Goal: Task Accomplishment & Management: Use online tool/utility

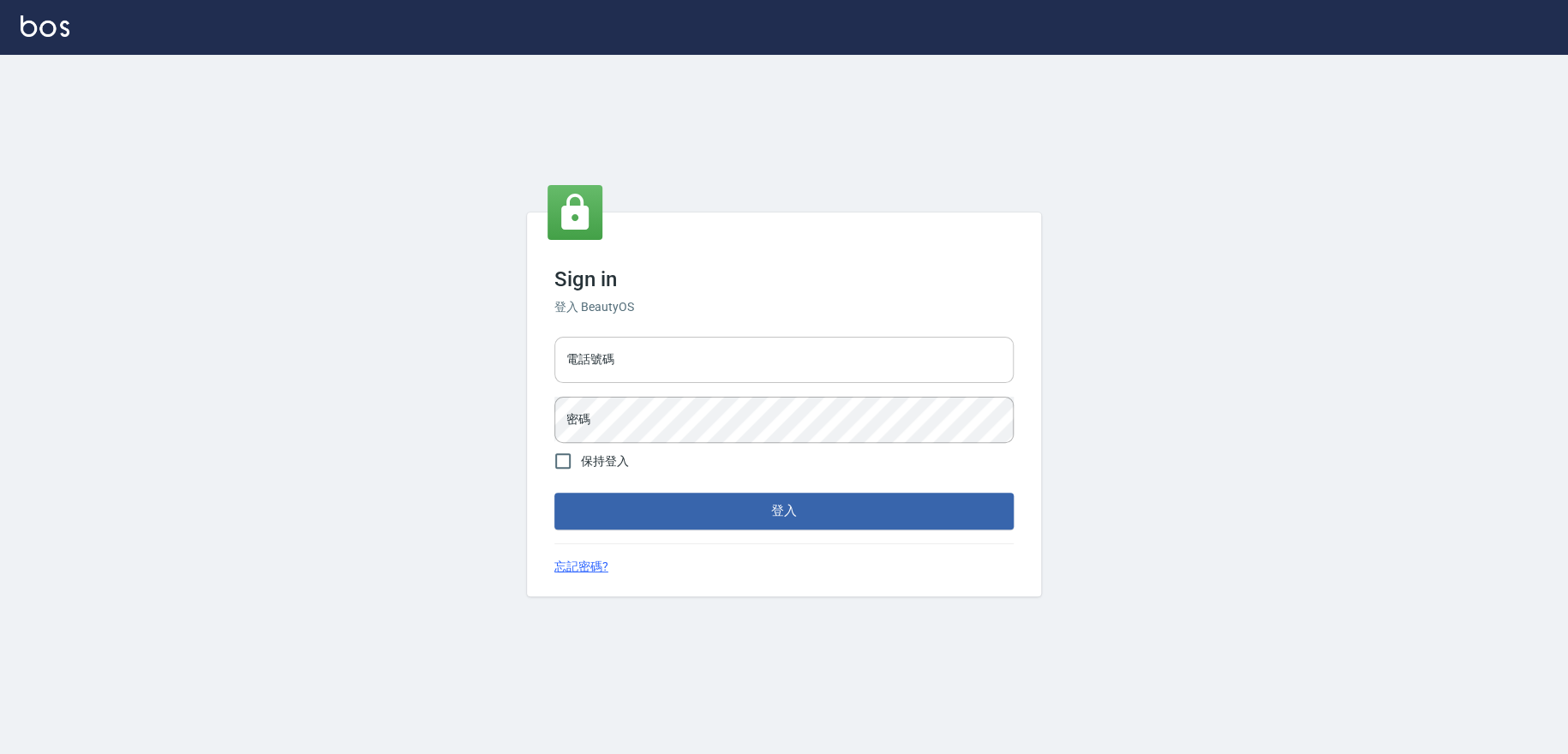
click at [845, 372] on input "電話號碼" at bounding box center [784, 359] width 459 height 46
type input "0909258357"
click at [554, 492] on button "登入" at bounding box center [784, 510] width 459 height 36
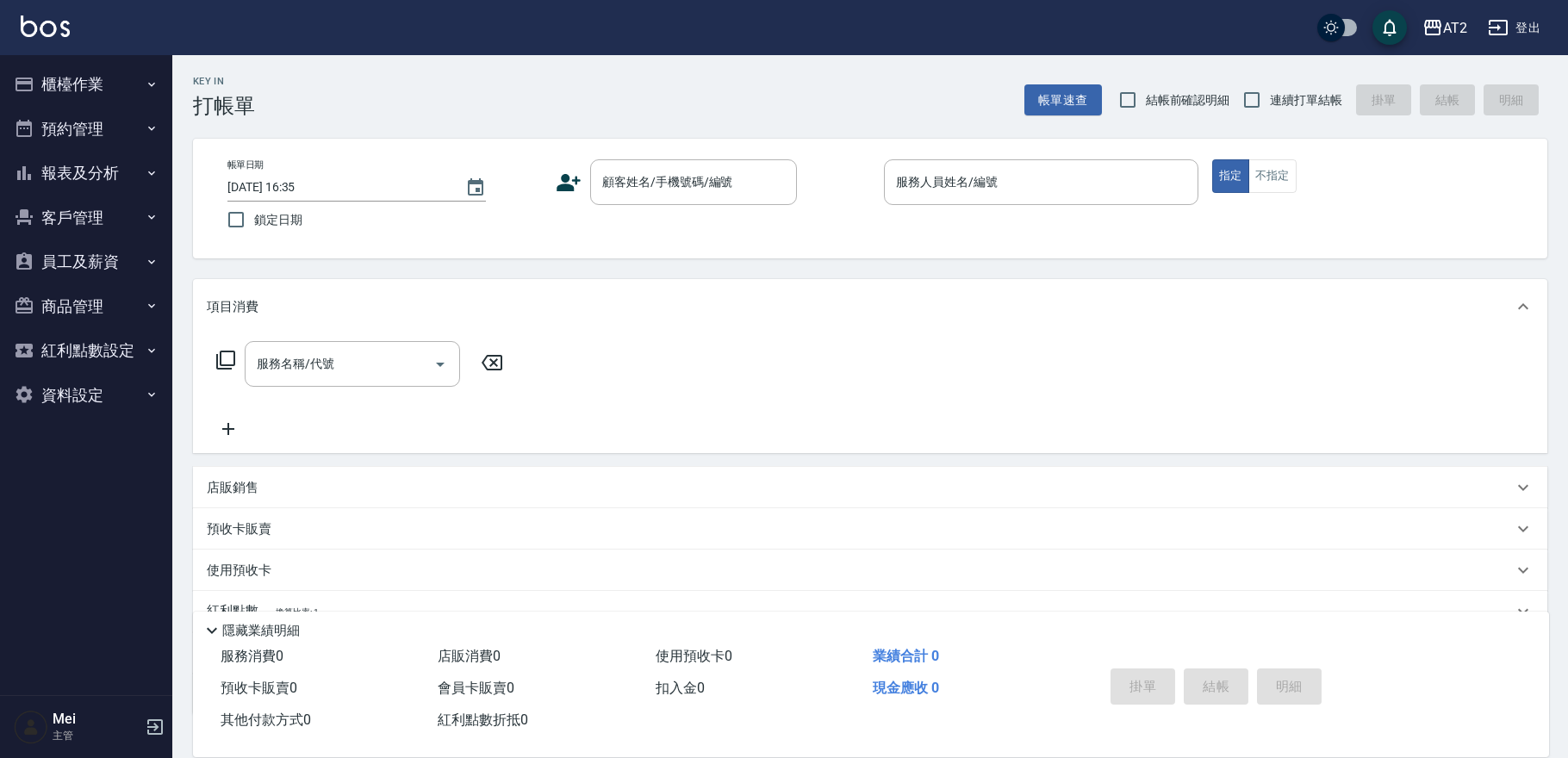
click at [1198, 76] on div "Key In 打帳單 帳單速查 結帳前確認明細 連續打單結帳 掛單 結帳 明細" at bounding box center [860, 87] width 1376 height 63
click at [1198, 87] on label "結帳前確認明細" at bounding box center [1169, 100] width 120 height 36
click at [1146, 87] on input "結帳前確認明細" at bounding box center [1128, 100] width 36 height 36
checkbox input "true"
click at [1266, 98] on input "連續打單結帳" at bounding box center [1252, 100] width 36 height 36
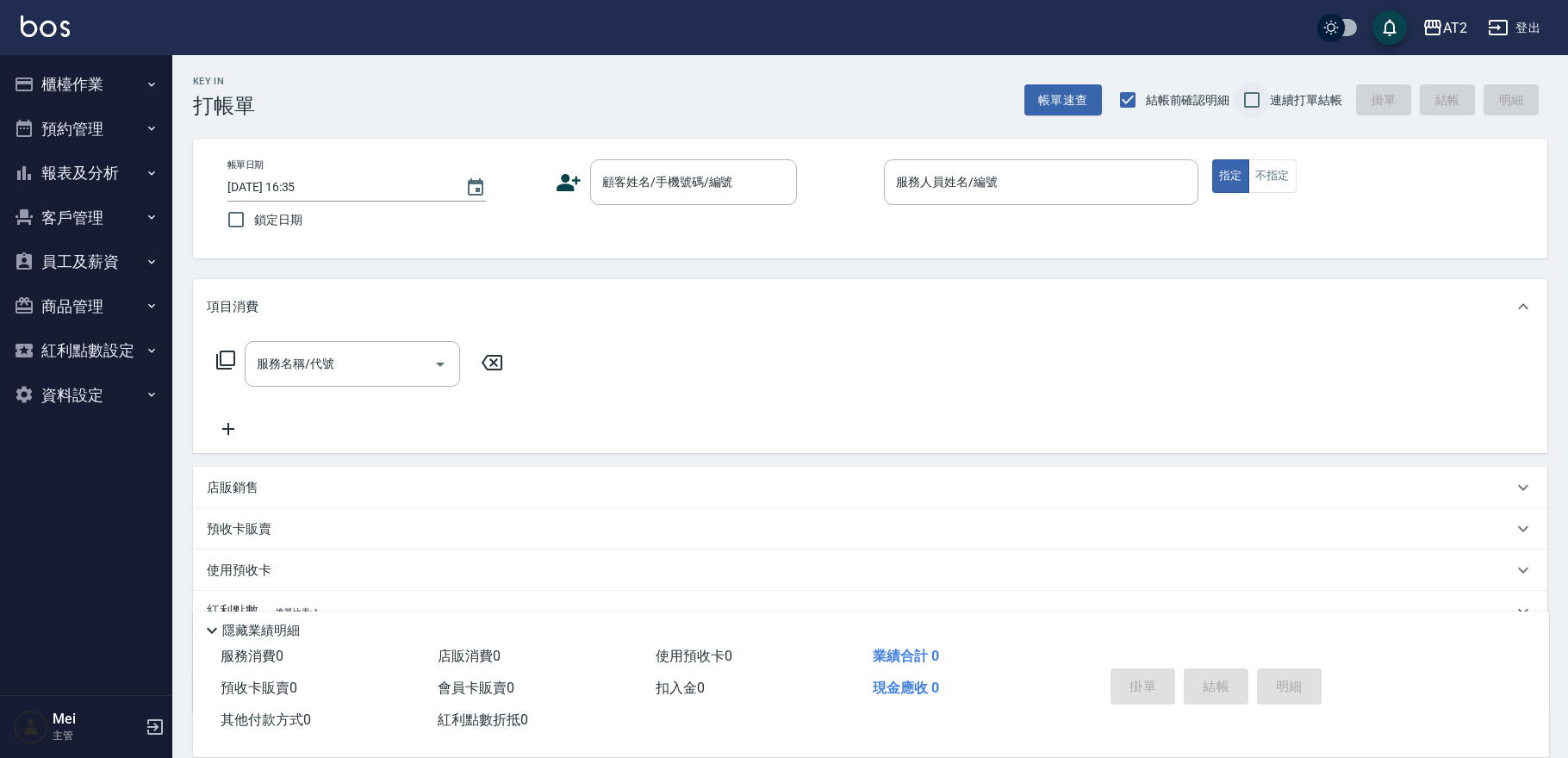
checkbox input "true"
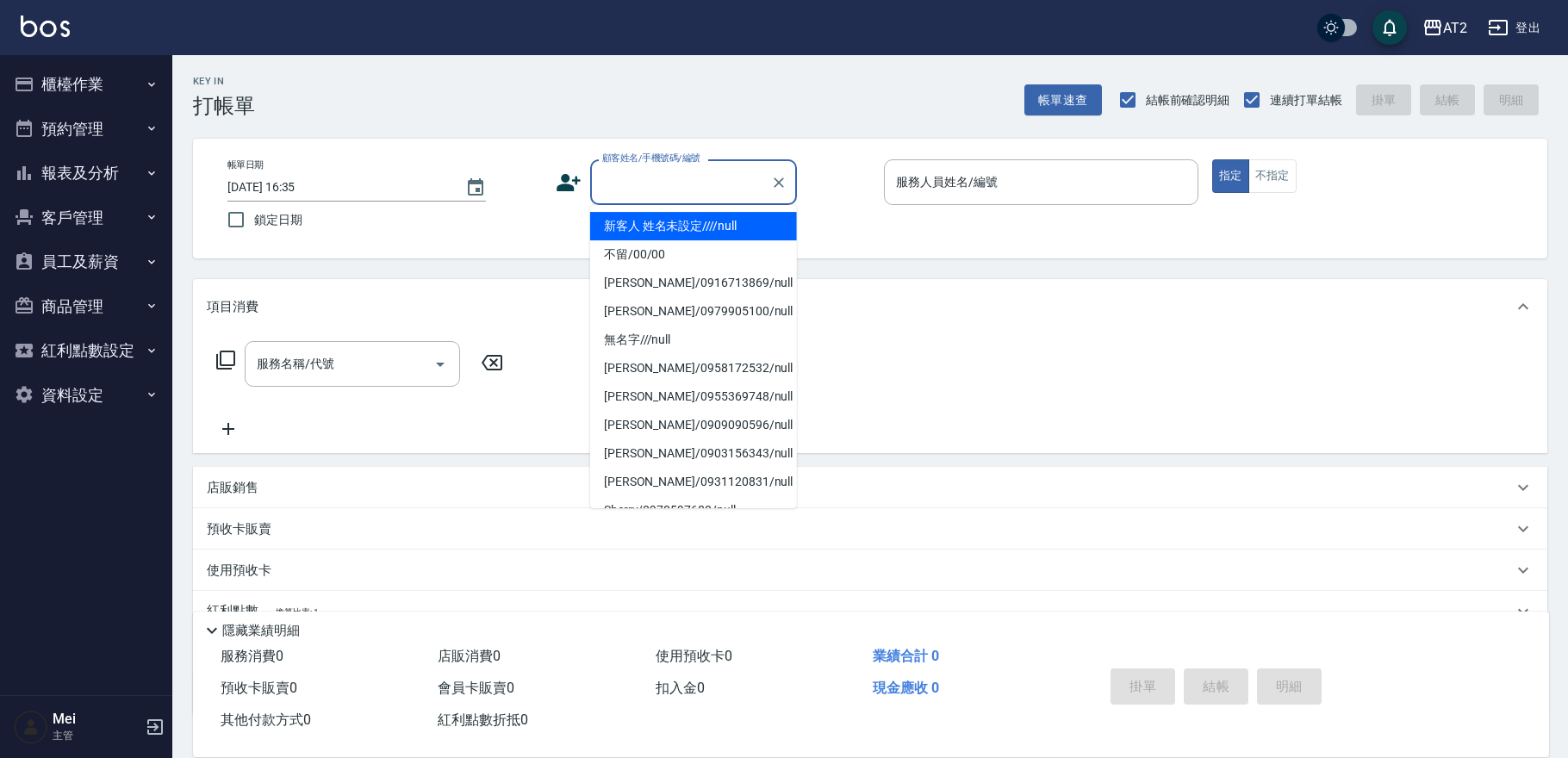
click at [690, 189] on input "顧客姓名/手機號碼/編號" at bounding box center [681, 182] width 165 height 30
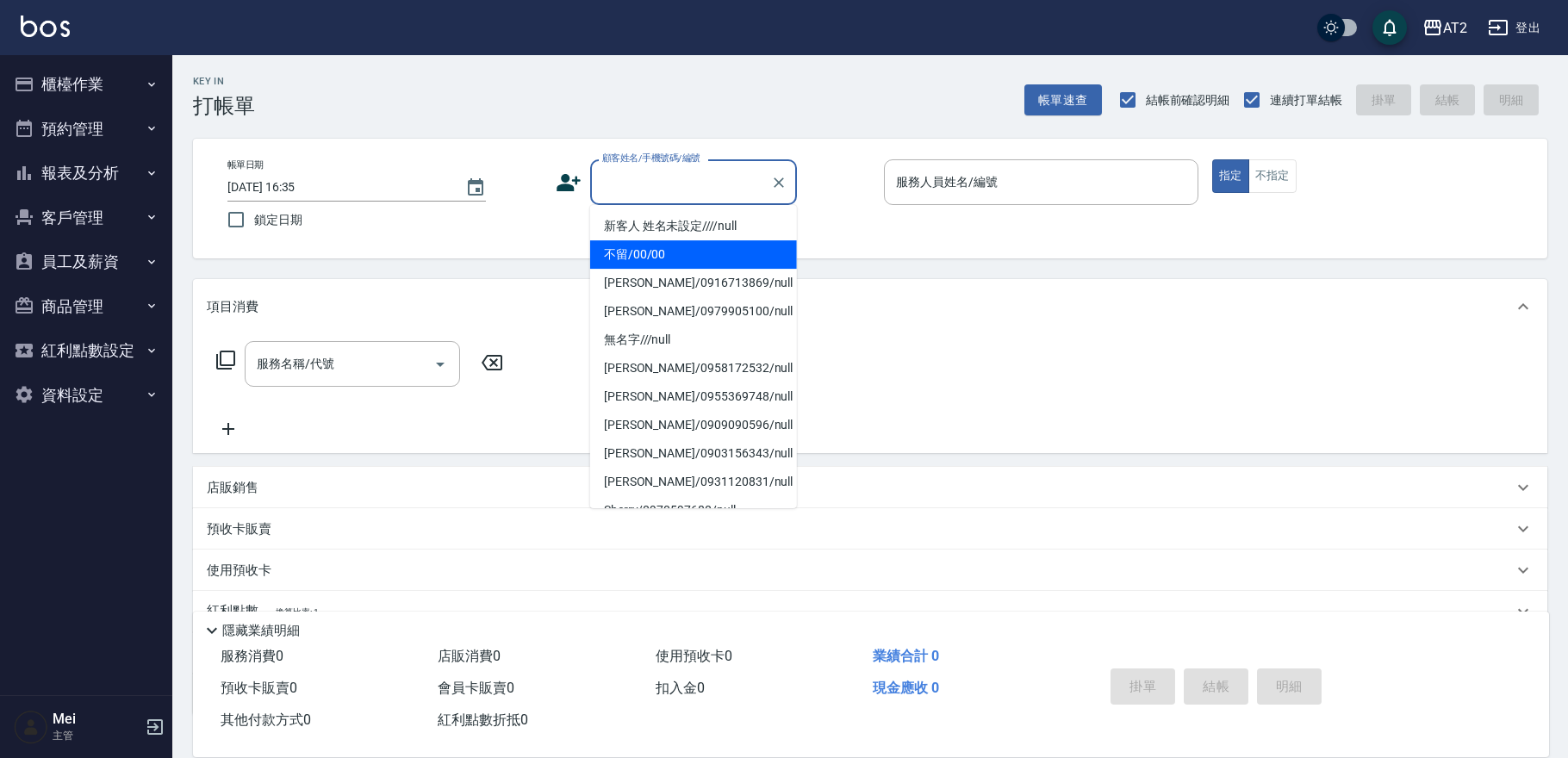
click at [643, 261] on li "不留/00/00" at bounding box center [693, 254] width 207 height 28
type input "不留/00/00"
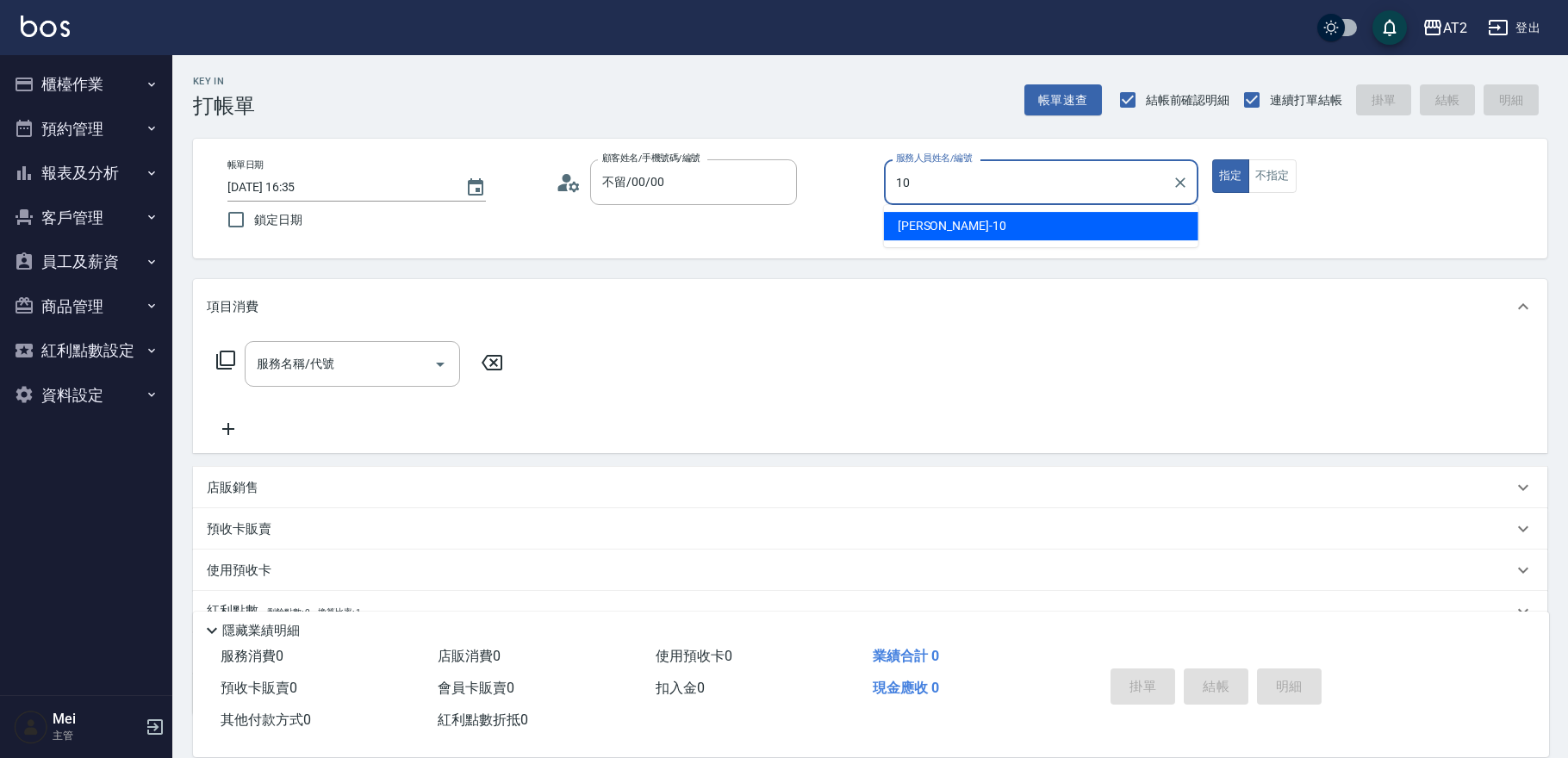
type input "10"
type button "true"
type input "[PERSON_NAME]-10"
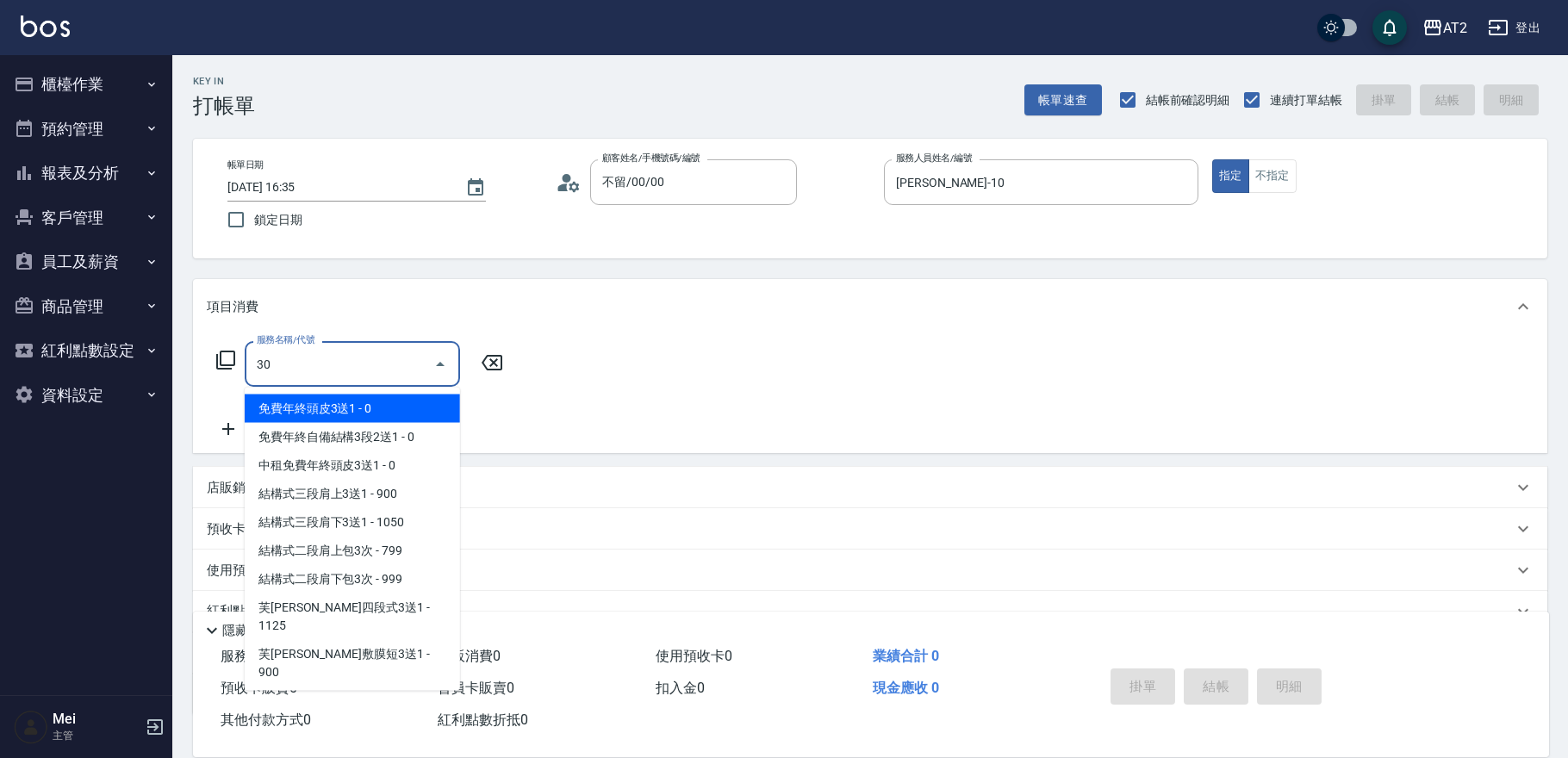
type input "301"
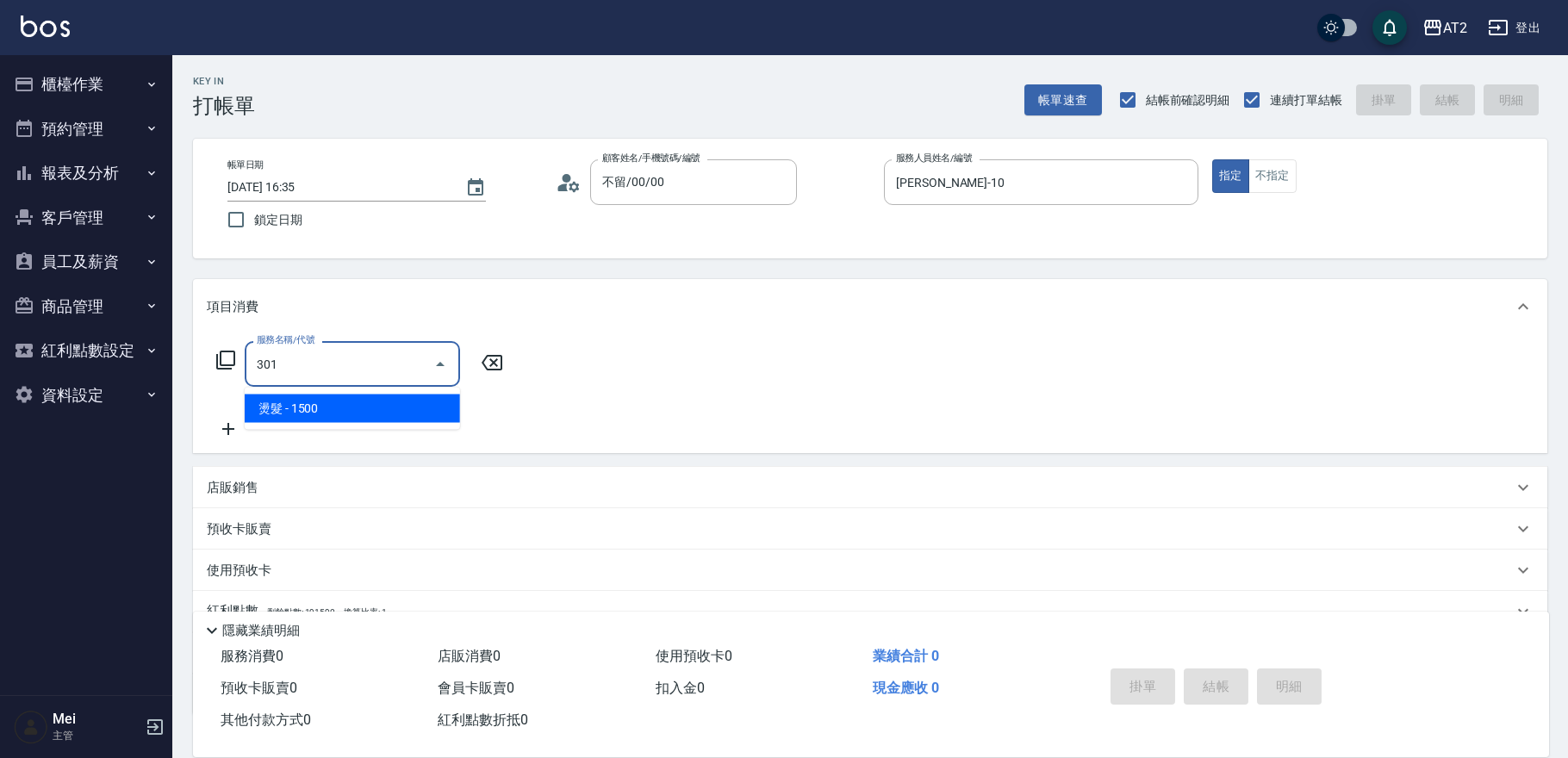
type input "150"
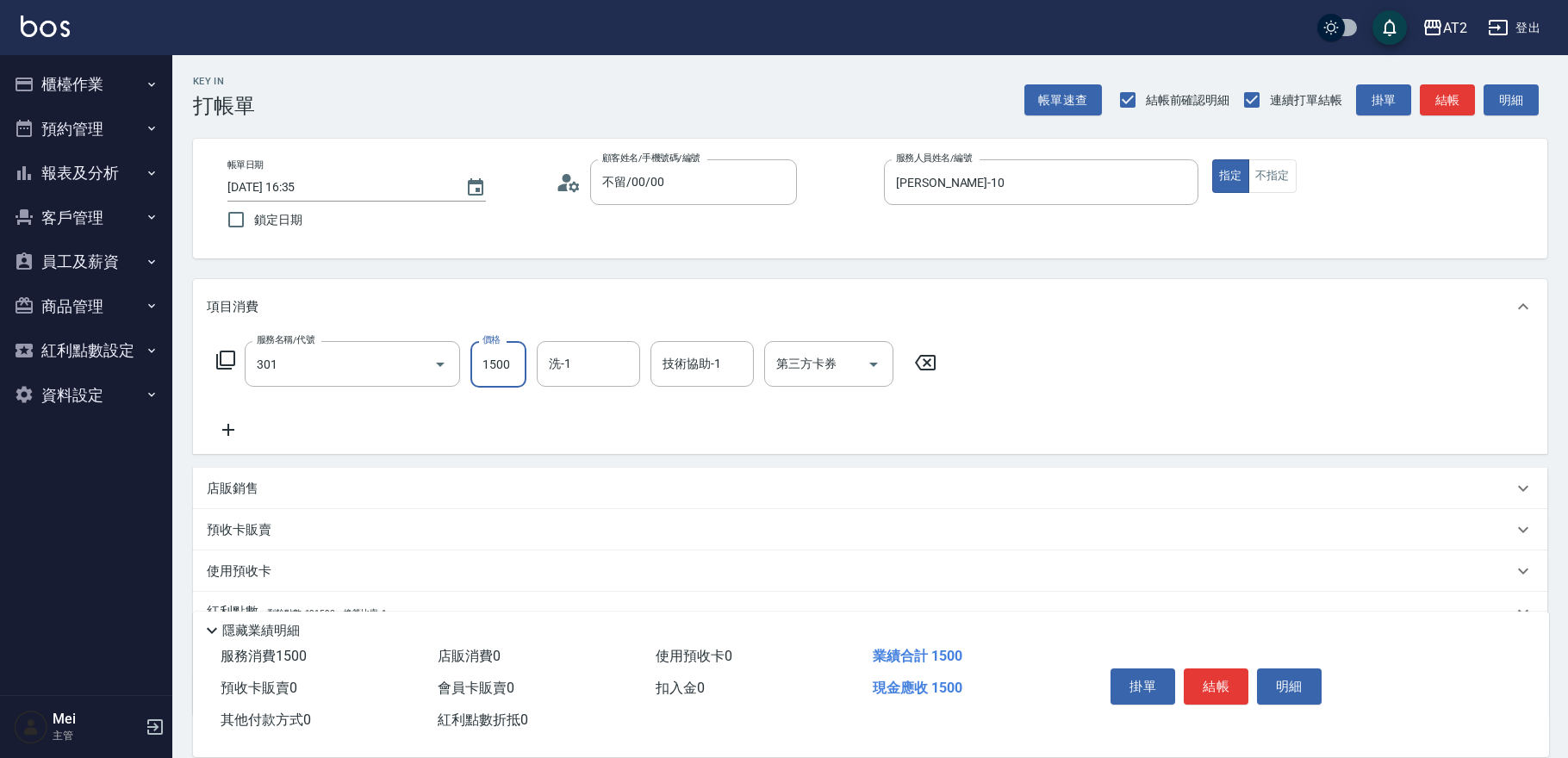
type input "燙髮(301)"
type input "0"
type input "19"
type input "10"
type input "190"
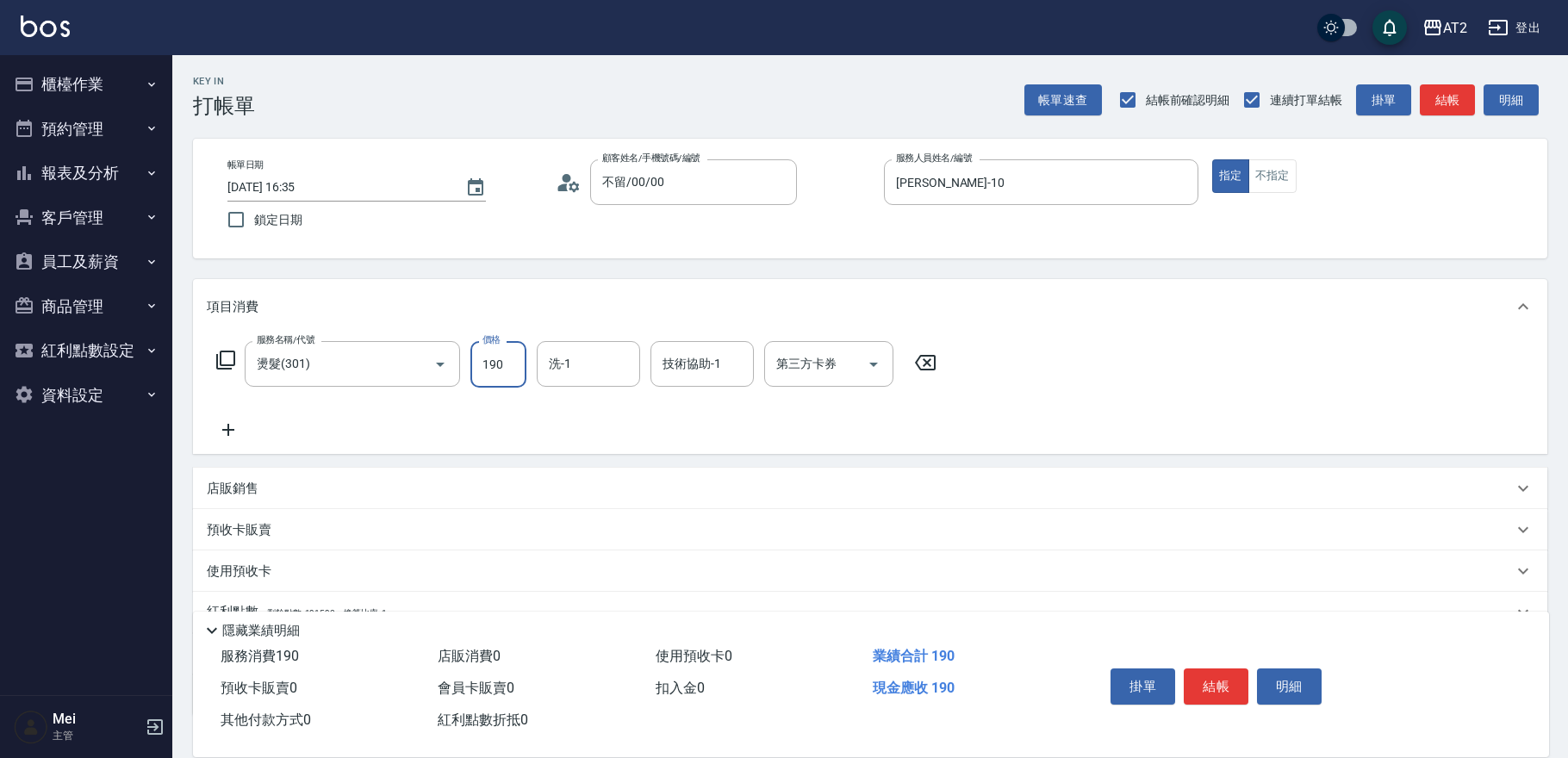
type input "190"
type input "1900"
type input "[PERSON_NAME]-31"
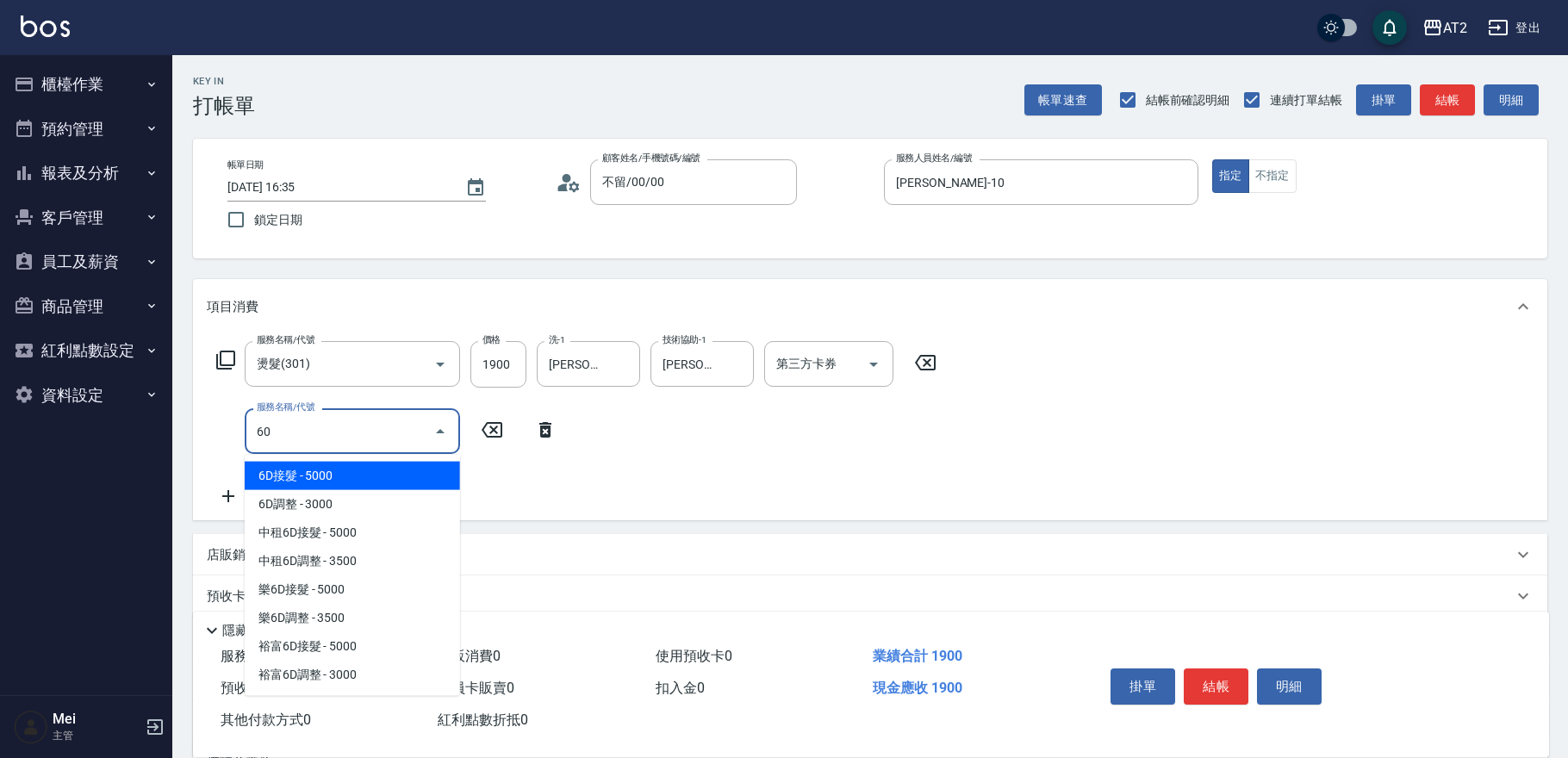
type input "602"
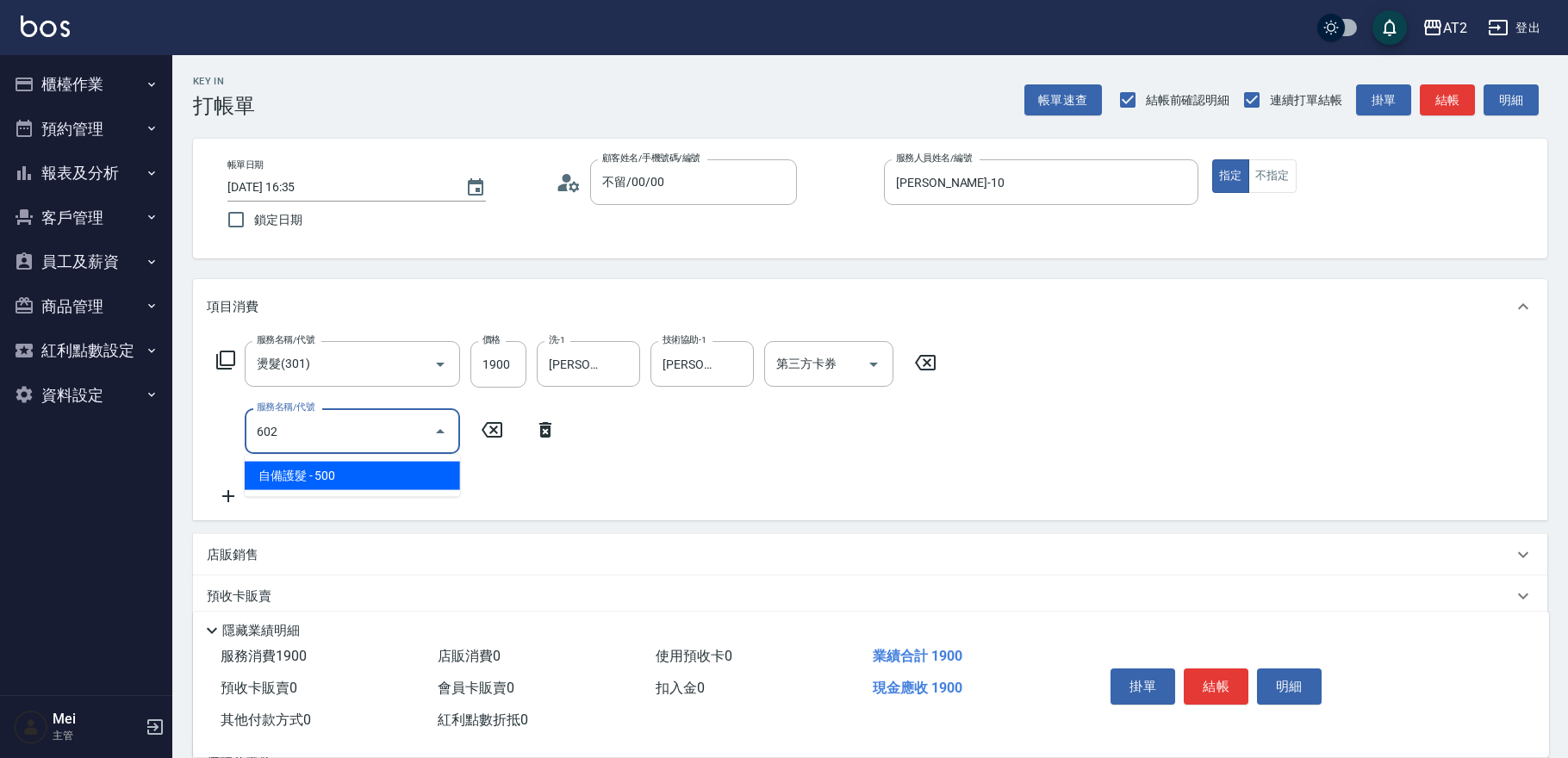
type input "240"
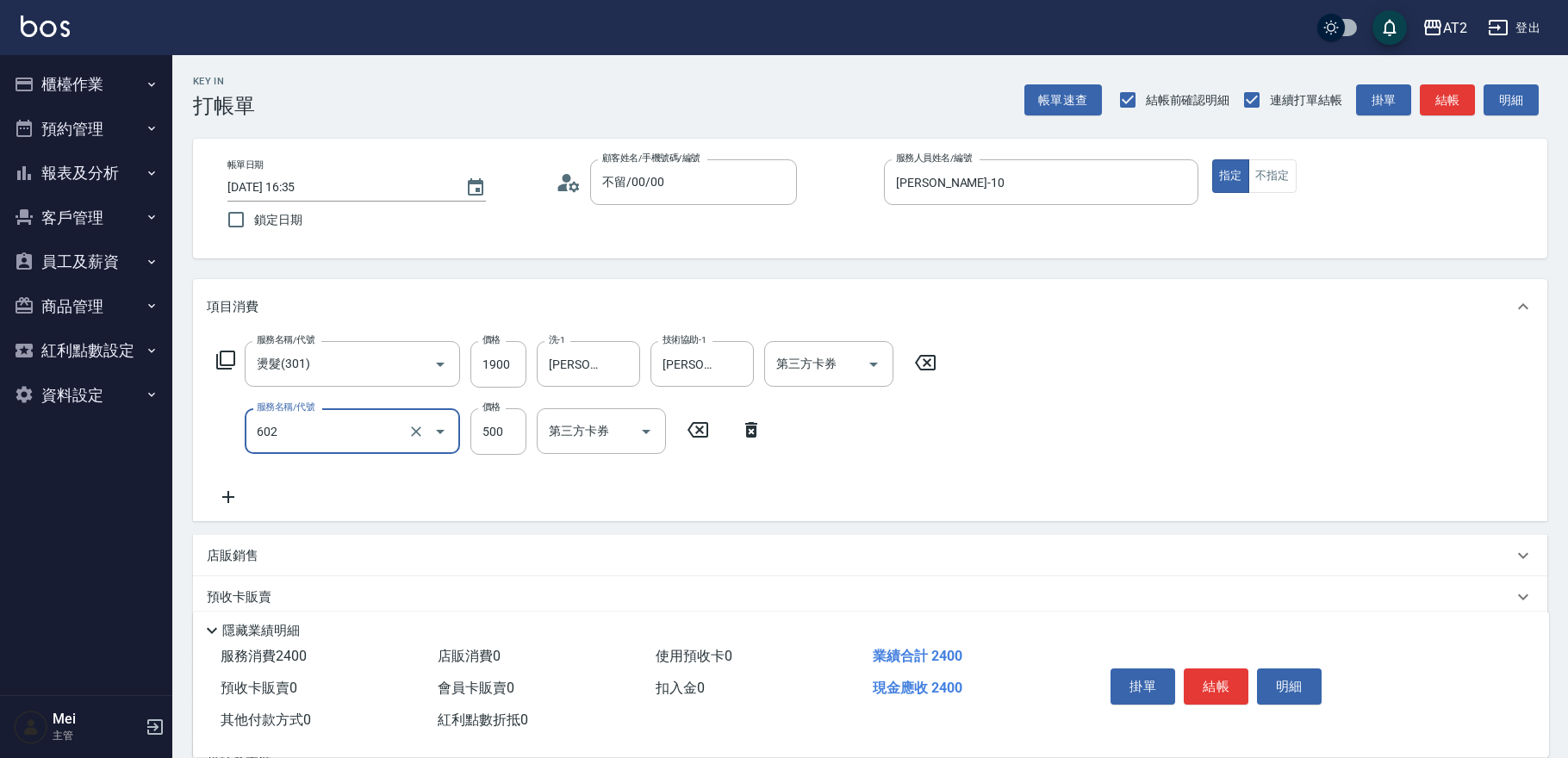
type input "自備護髮(602)"
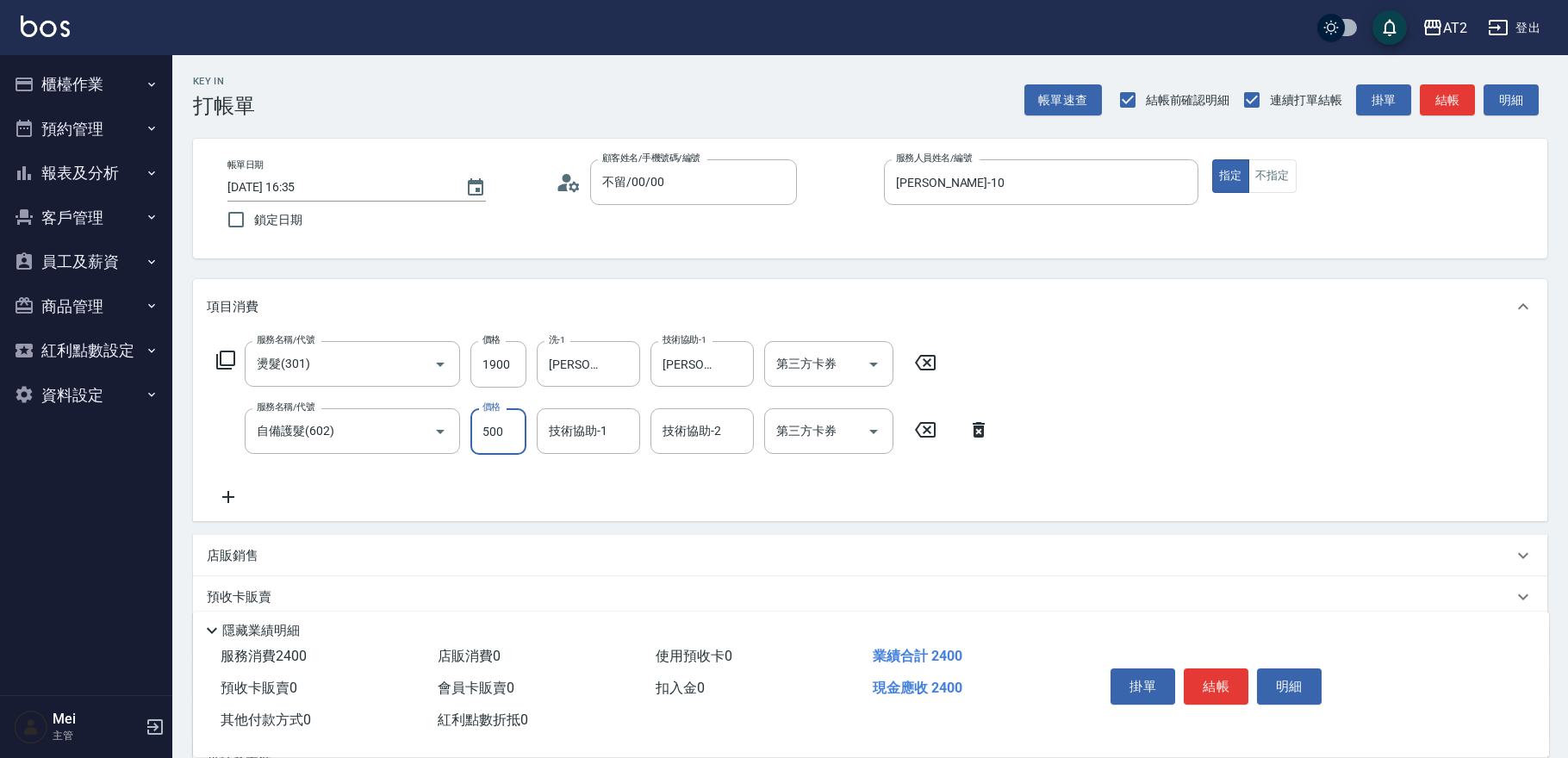
type input "190"
type input "80"
type input "270"
type input "800"
type input "[PERSON_NAME]-31"
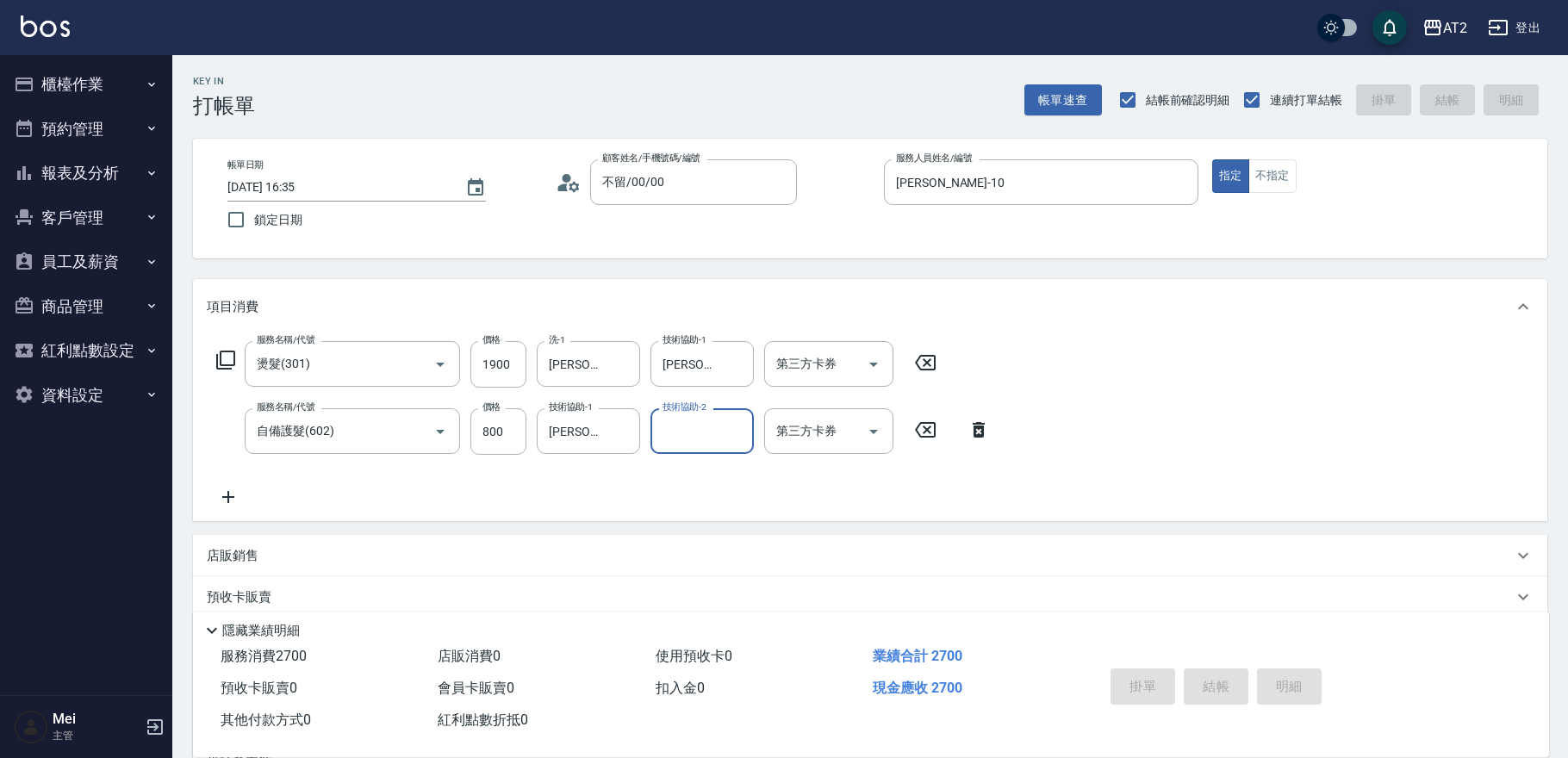
type input "0"
